Goal: Transaction & Acquisition: Purchase product/service

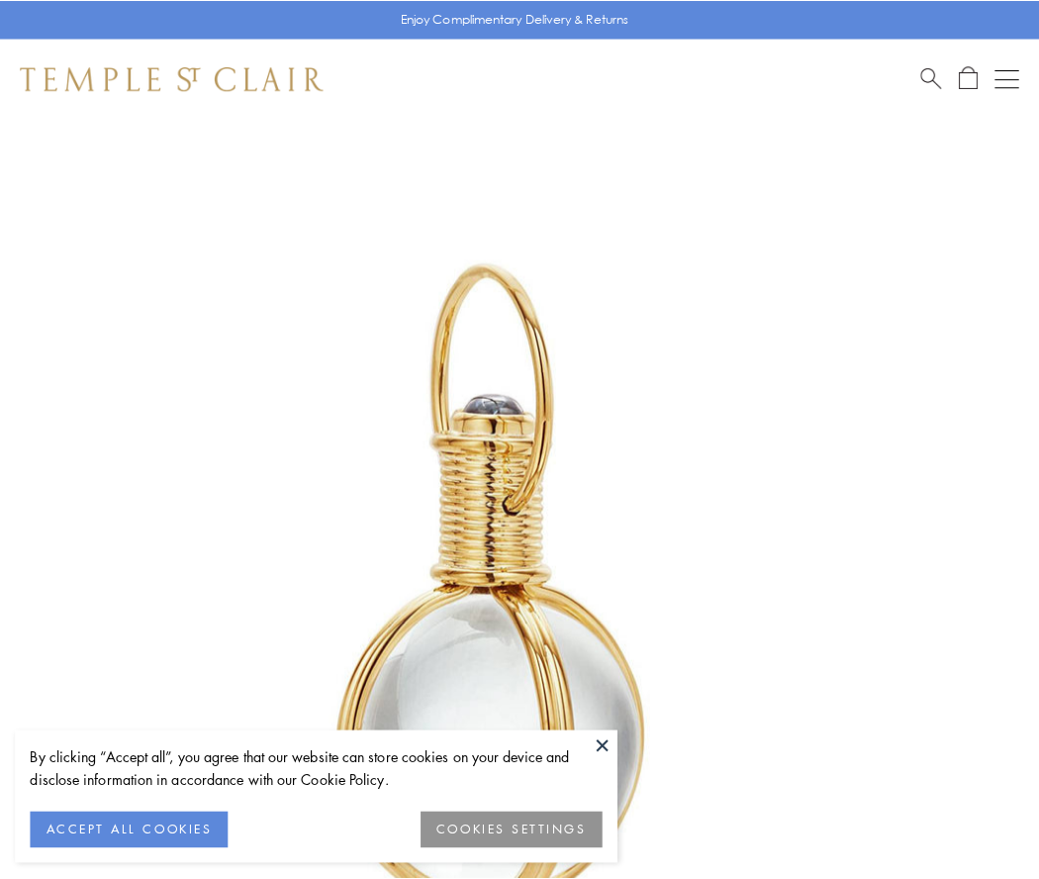
scroll to position [517, 0]
